Goal: Find specific page/section: Find specific page/section

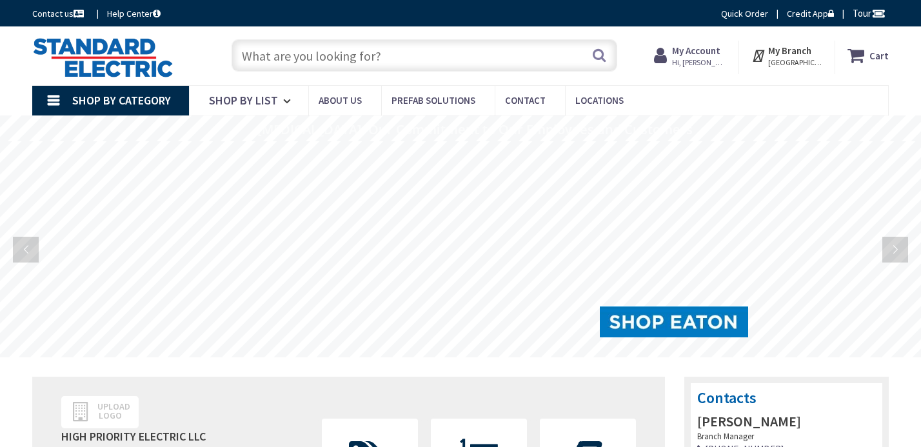
click at [304, 65] on input "text" at bounding box center [425, 55] width 386 height 32
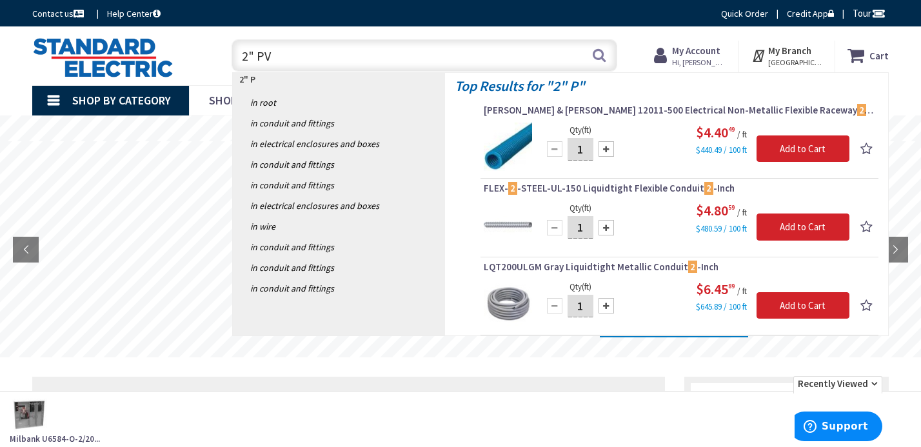
type input "2" PVC"
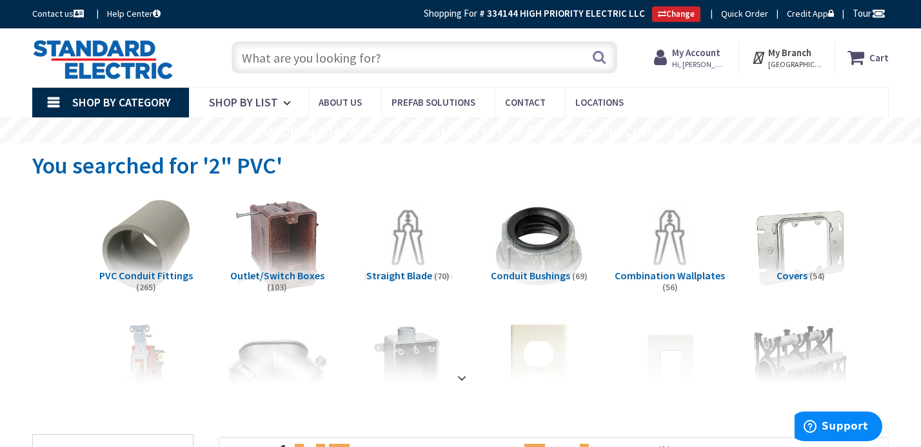
click at [696, 48] on strong "My Account" at bounding box center [696, 52] width 48 height 12
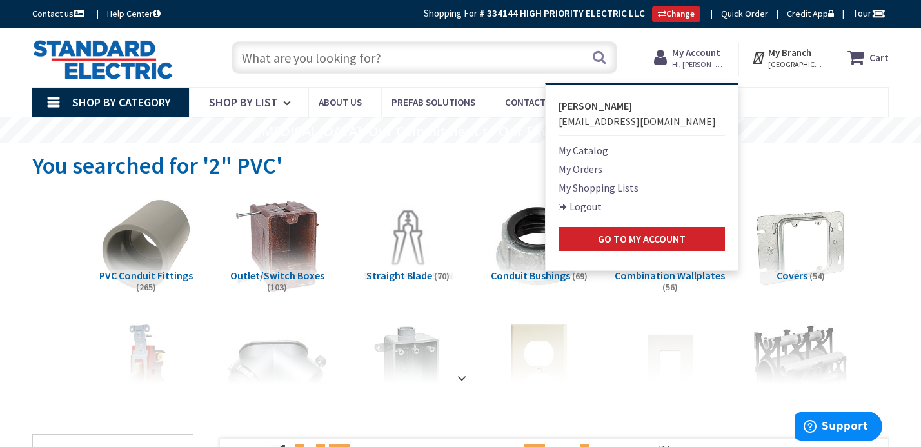
click at [594, 168] on link "My Orders" at bounding box center [581, 168] width 44 height 15
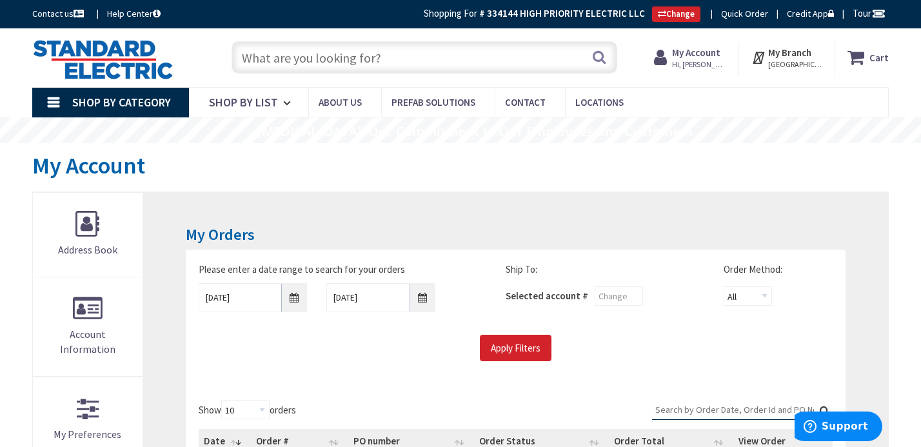
click at [685, 63] on span "Hi, [PERSON_NAME]" at bounding box center [699, 64] width 55 height 10
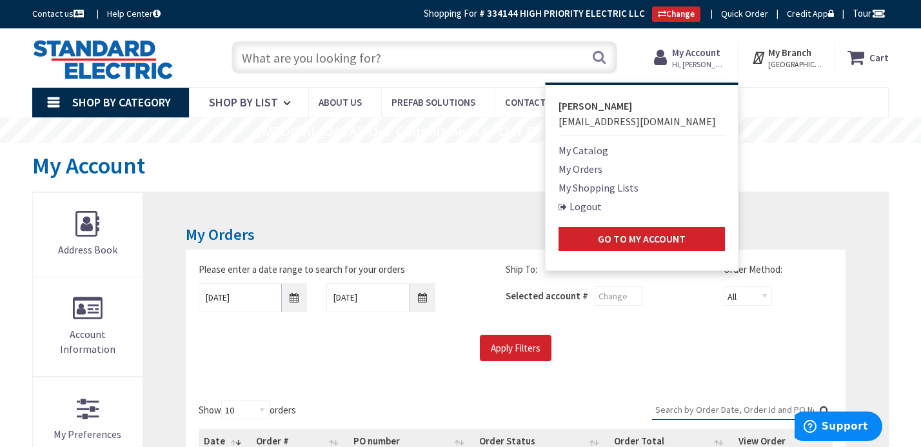
click at [586, 148] on link "My Catalog" at bounding box center [584, 150] width 50 height 15
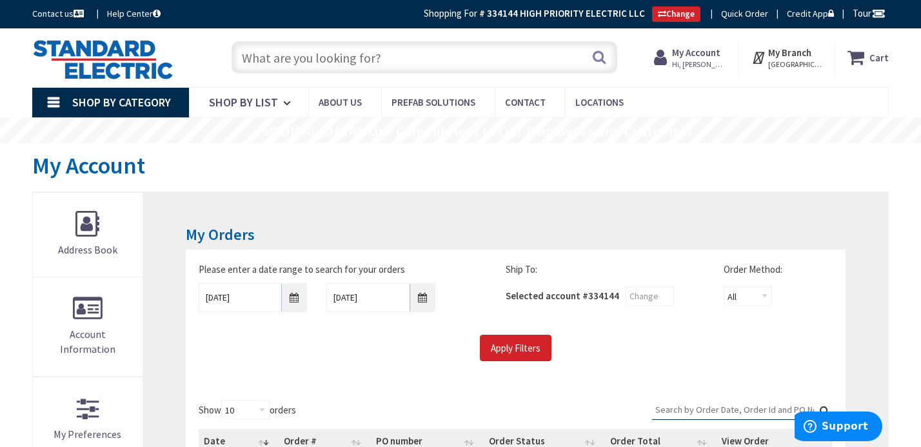
click at [703, 54] on strong "My Account" at bounding box center [696, 52] width 48 height 12
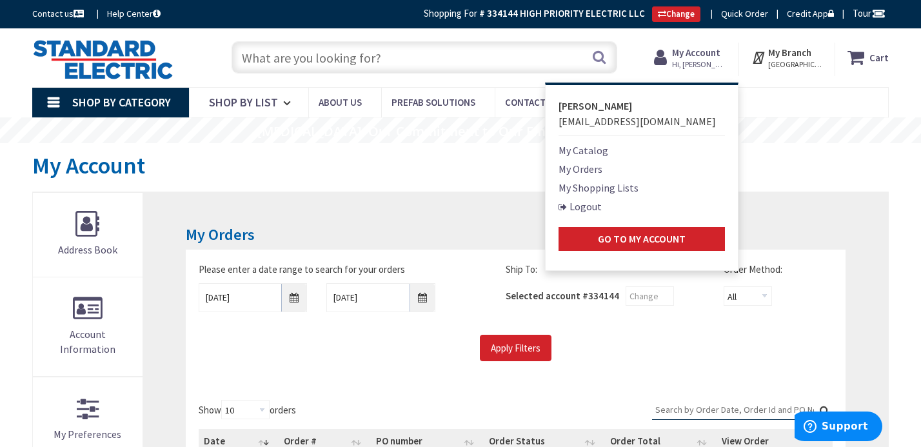
click at [588, 151] on link "My Catalog" at bounding box center [584, 150] width 50 height 15
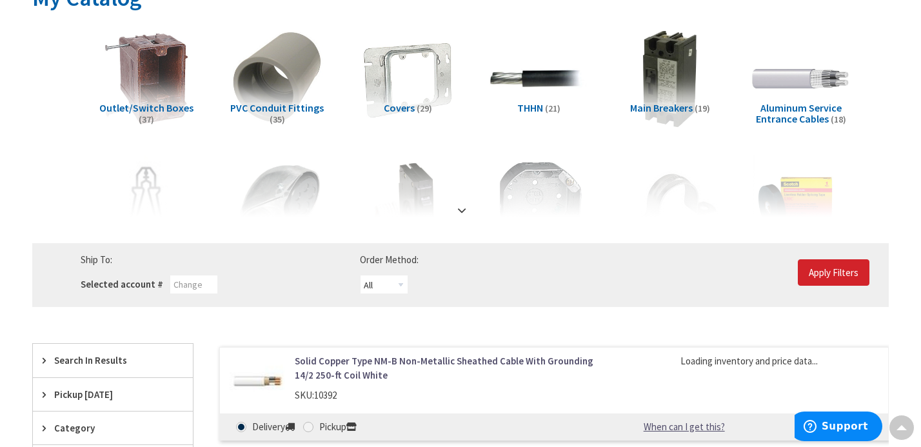
scroll to position [172, 0]
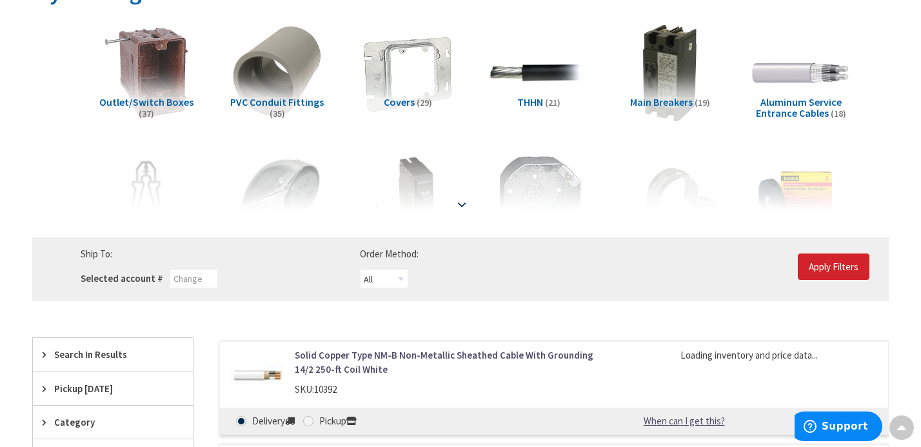
click at [465, 206] on strong at bounding box center [461, 204] width 15 height 14
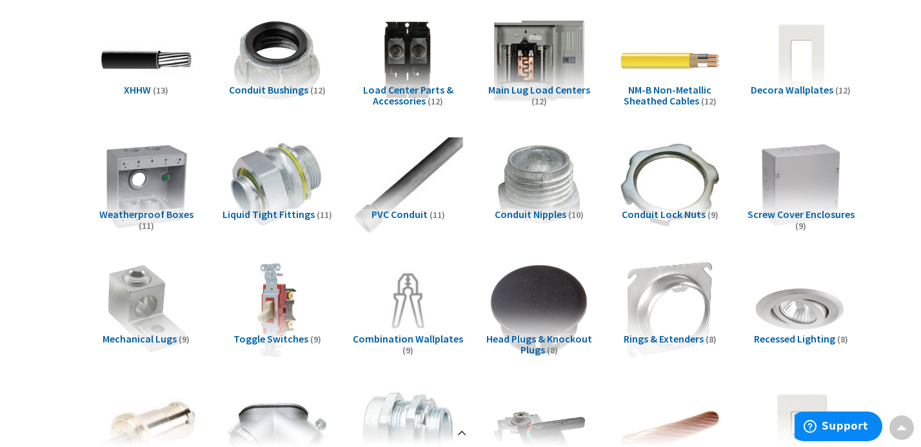
click at [407, 196] on img at bounding box center [408, 184] width 109 height 109
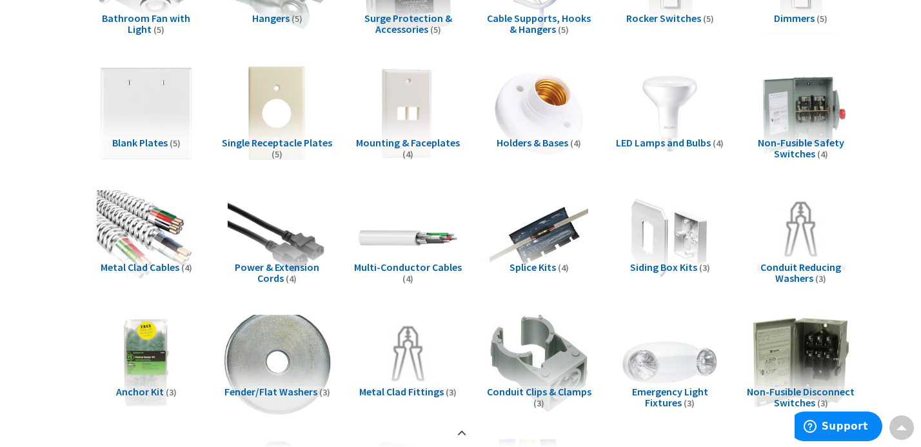
scroll to position [1242, 0]
